Goal: Task Accomplishment & Management: Manage account settings

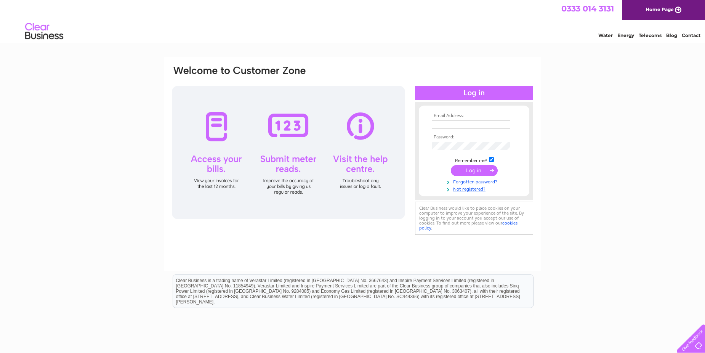
type input "johnmaciver@angusmaciver.co.uk"
click at [474, 168] on input "submit" at bounding box center [474, 170] width 47 height 11
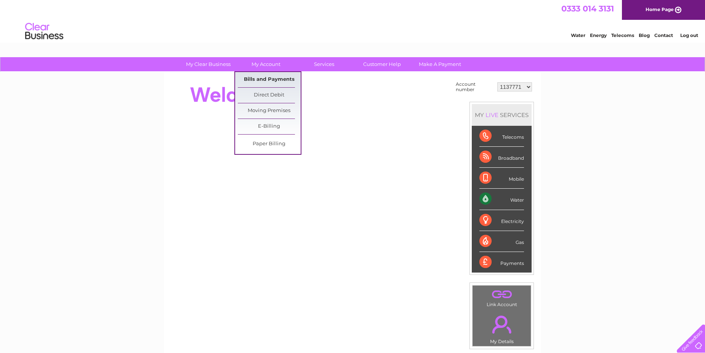
click at [256, 80] on link "Bills and Payments" at bounding box center [269, 79] width 63 height 15
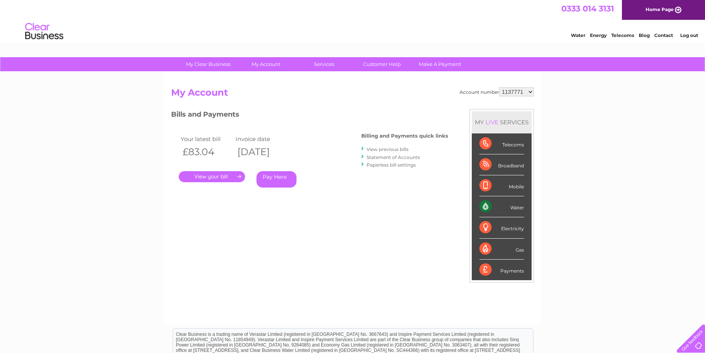
click at [529, 90] on select "1137771 30269529 30304701 30304702" at bounding box center [516, 91] width 35 height 9
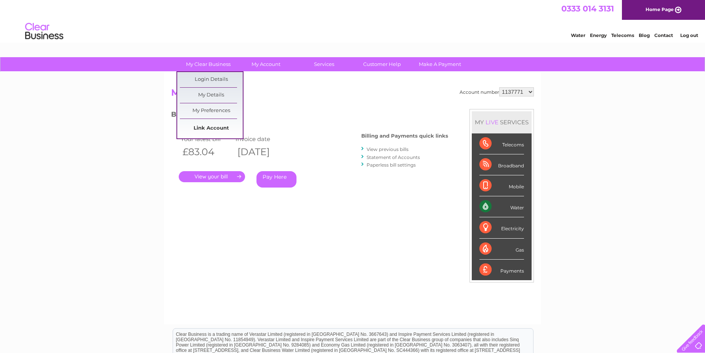
click at [221, 127] on link "Link Account" at bounding box center [211, 128] width 63 height 15
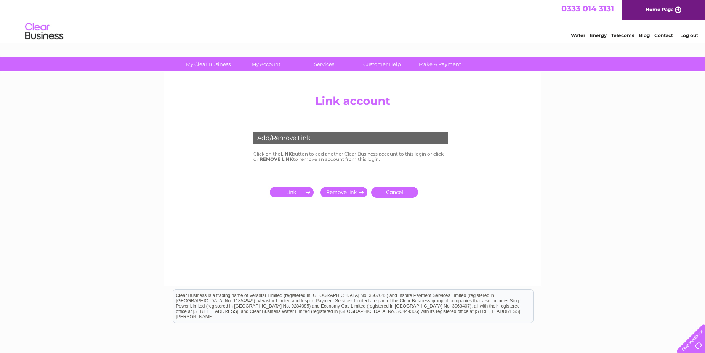
click at [297, 191] on input "submit" at bounding box center [293, 192] width 47 height 11
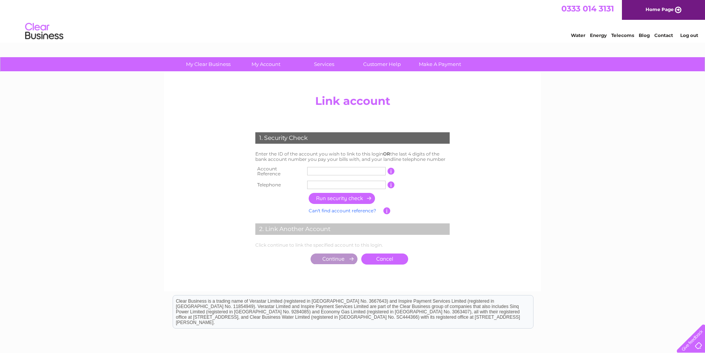
click at [316, 172] on input "text" at bounding box center [346, 171] width 78 height 8
click at [389, 168] on input "button" at bounding box center [391, 171] width 7 height 7
click at [338, 193] on input "button" at bounding box center [342, 198] width 67 height 11
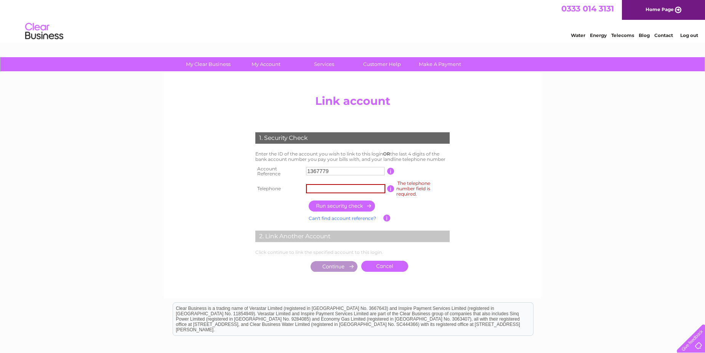
click at [337, 191] on input "text" at bounding box center [345, 188] width 79 height 9
click at [273, 214] on th at bounding box center [279, 218] width 53 height 10
drag, startPoint x: 329, startPoint y: 174, endPoint x: 242, endPoint y: 176, distance: 87.3
click at [242, 176] on div "1. Security Check Enter the ID of the account you wish to link to this login OR…" at bounding box center [353, 200] width 230 height 151
type input "1367761"
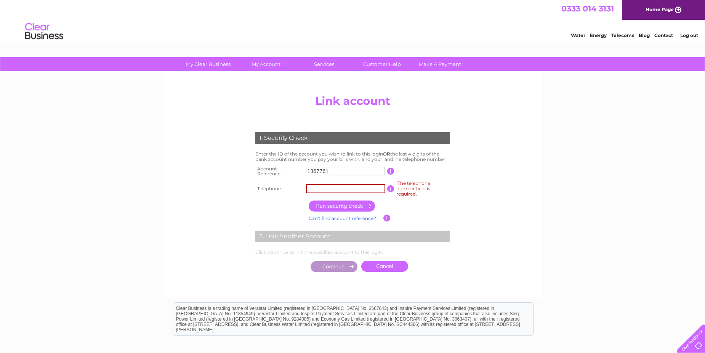
click at [343, 190] on input "text" at bounding box center [345, 188] width 79 height 9
type input "01851705155"
click at [335, 208] on input "button" at bounding box center [342, 205] width 67 height 11
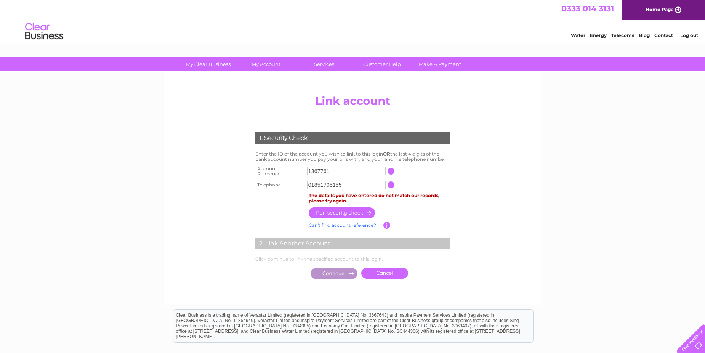
click at [374, 272] on link "Cancel" at bounding box center [384, 272] width 47 height 11
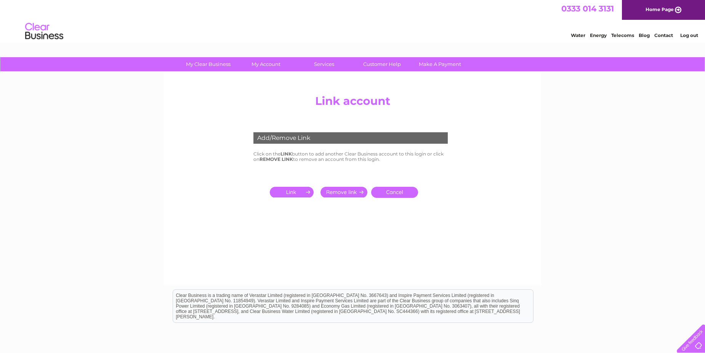
click at [295, 193] on input "submit" at bounding box center [293, 192] width 47 height 11
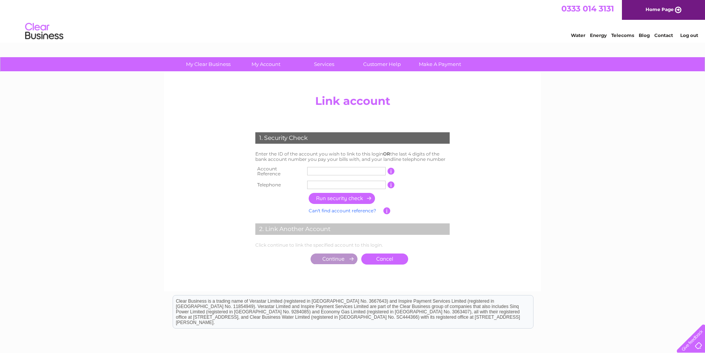
click at [317, 173] on input "text" at bounding box center [346, 171] width 78 height 8
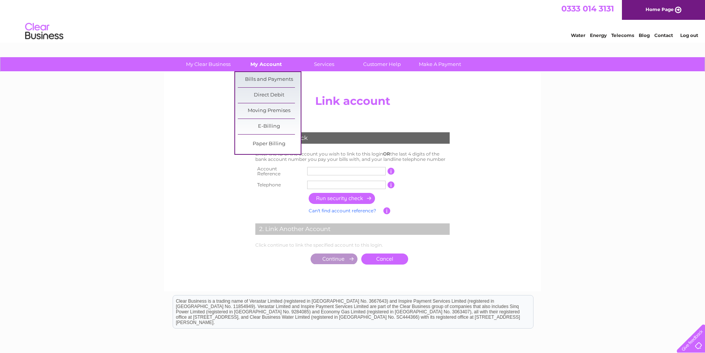
click at [266, 68] on link "My Account" at bounding box center [266, 64] width 63 height 14
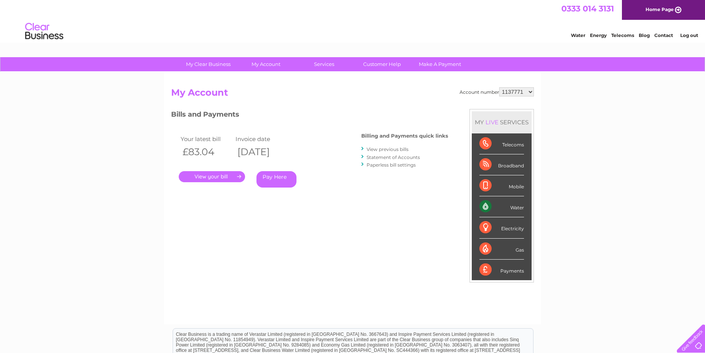
click at [267, 78] on div "Account number 1137771 30269529 30304701 30304702 My Account MY LIVE SERVICES T…" at bounding box center [352, 198] width 377 height 252
click at [527, 94] on select "1137771 30269529 30304701 30304702" at bounding box center [516, 91] width 35 height 9
select select "30269529"
click at [499, 87] on select "1137771 30269529 30304701 30304702" at bounding box center [516, 91] width 35 height 9
click at [519, 95] on select "1137771 30269529 30304701 30304702" at bounding box center [516, 91] width 35 height 9
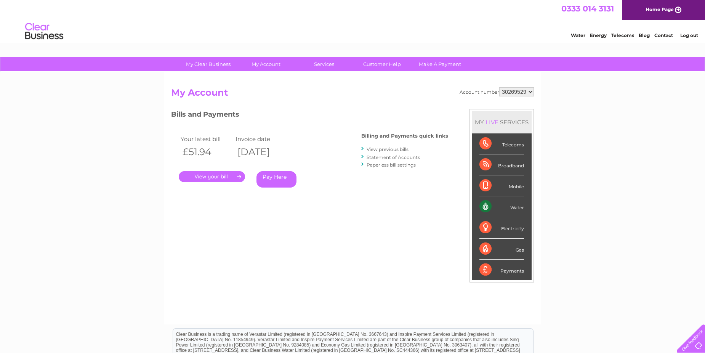
select select "30304701"
click at [499, 87] on select "1137771 30269529 30304701 30304702" at bounding box center [516, 91] width 35 height 9
click at [516, 94] on select "1137771 30269529 30304701 30304702" at bounding box center [516, 91] width 35 height 9
select select "30304702"
click at [499, 87] on select "1137771 30269529 30304701 30304702" at bounding box center [516, 91] width 35 height 9
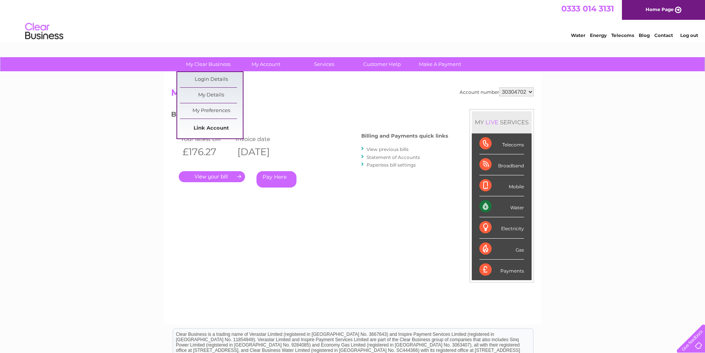
click at [223, 129] on link "Link Account" at bounding box center [211, 128] width 63 height 15
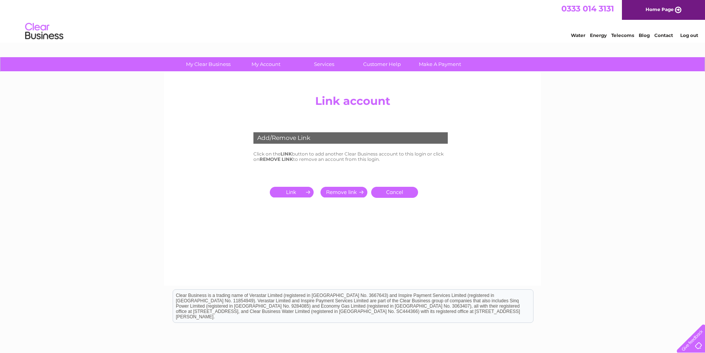
click at [285, 189] on input "submit" at bounding box center [293, 192] width 47 height 11
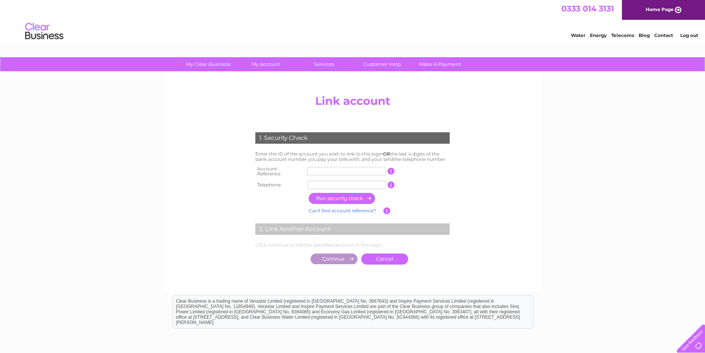
click at [314, 169] on input "text" at bounding box center [346, 171] width 78 height 8
